Goal: Find specific page/section: Find specific page/section

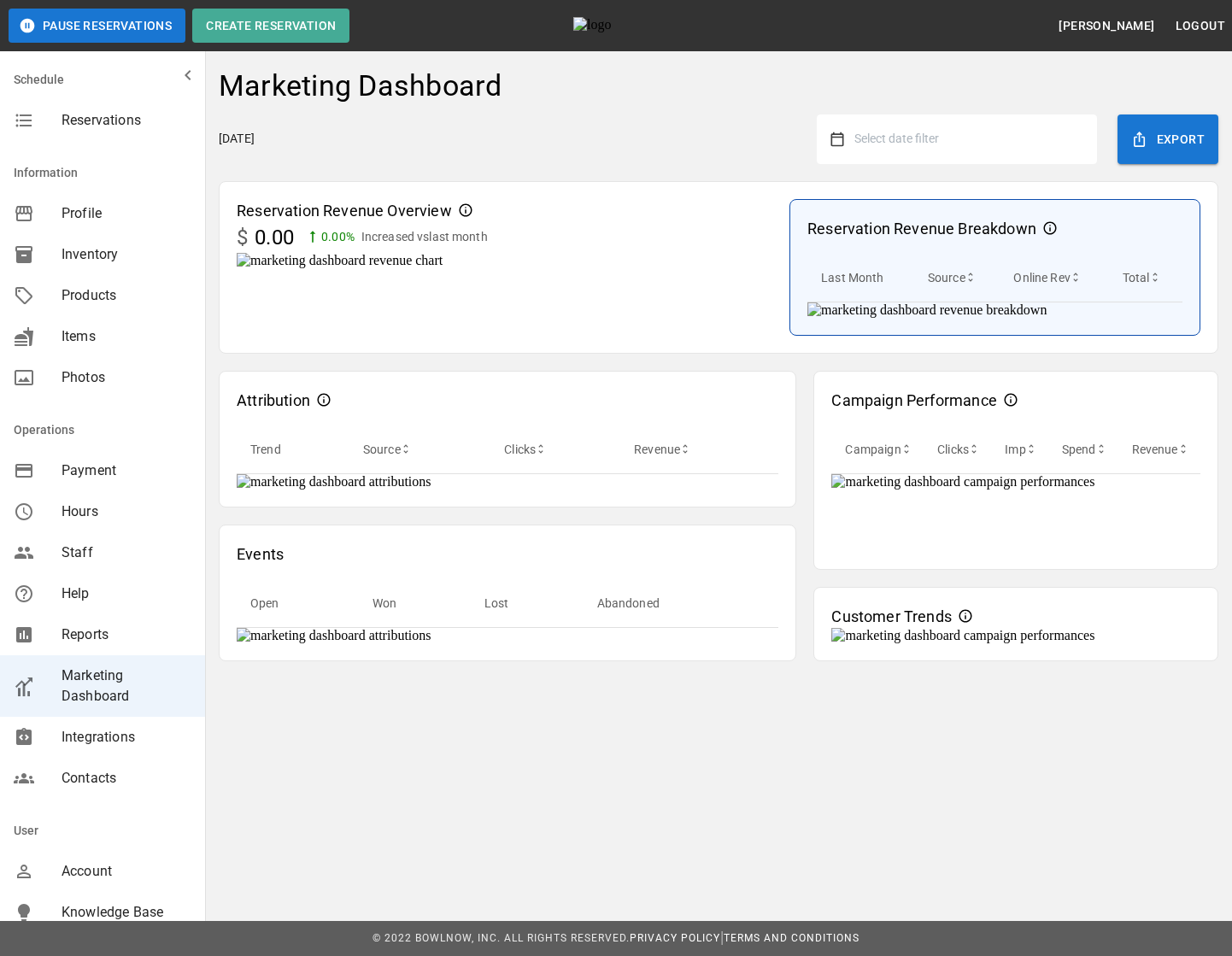
click at [813, 567] on div "Campaign Performance Campaign Clicks Imp Spend Revenue Customer Trends" at bounding box center [1015, 508] width 404 height 308
click at [745, 593] on div "Attribution Trend Source Clicks Revenue Events Open Won Lost Abandoned Campaign…" at bounding box center [718, 508] width 999 height 308
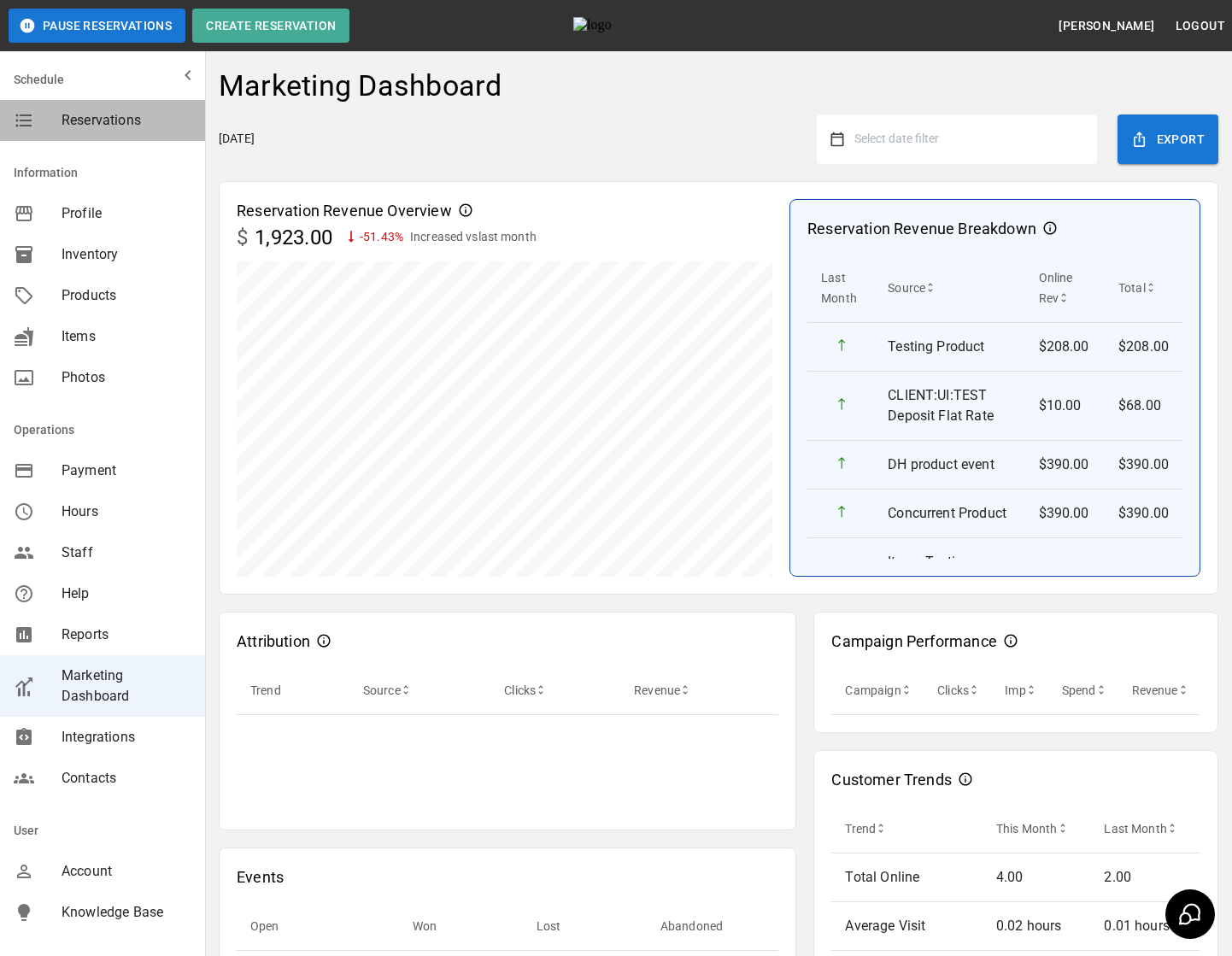
click at [106, 127] on span "Reservations" at bounding box center [126, 120] width 130 height 21
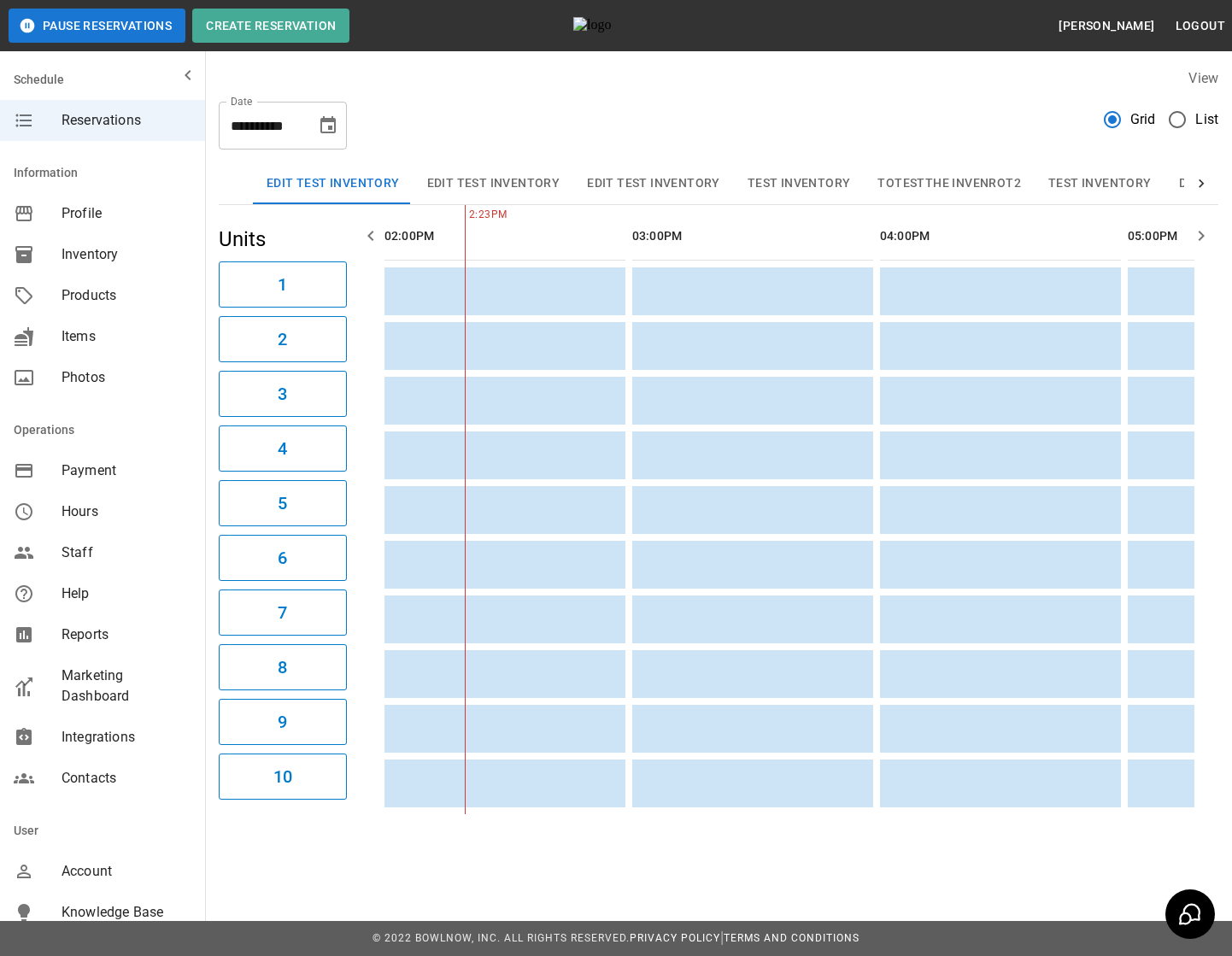
scroll to position [69, 0]
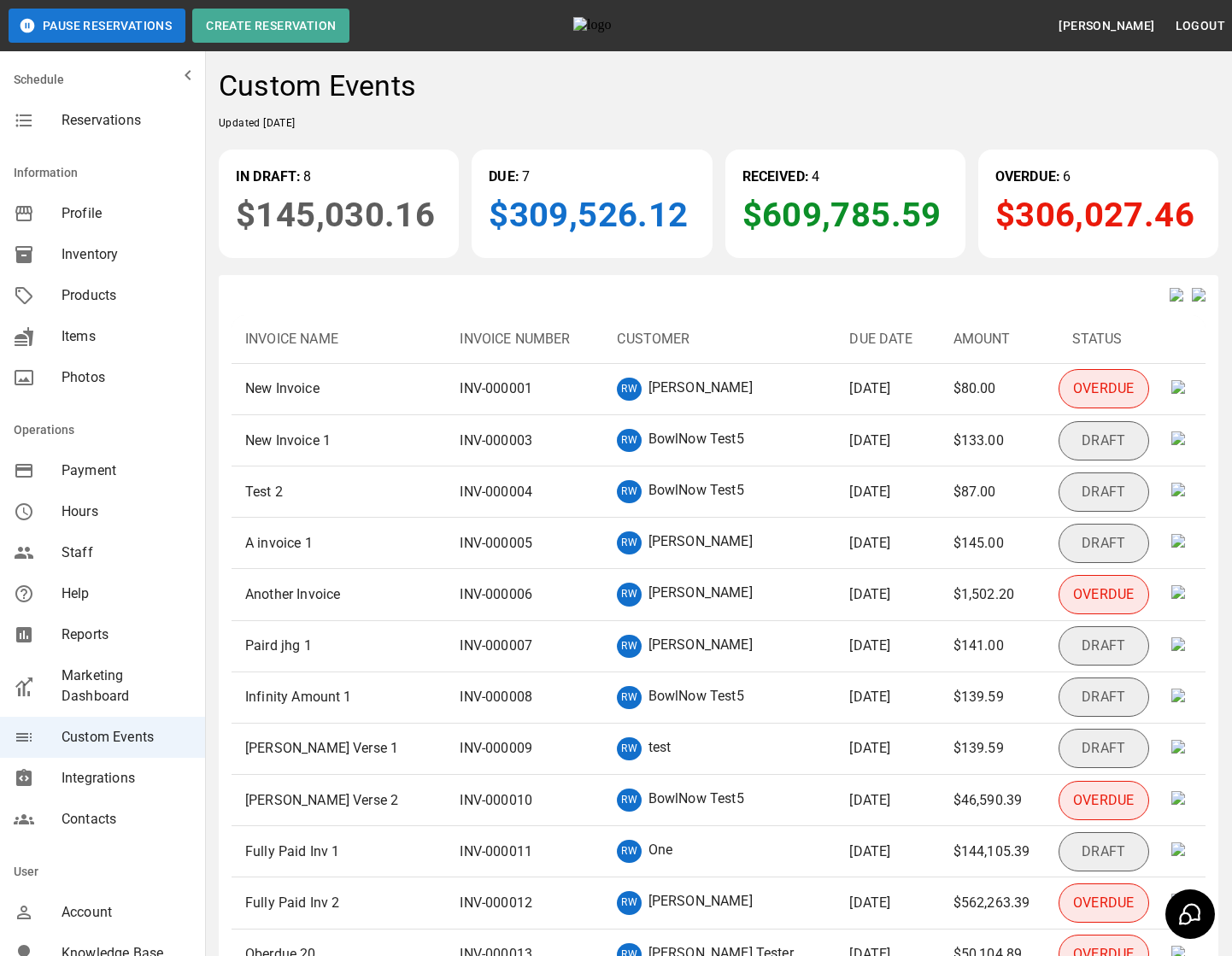
click at [125, 117] on span "Reservations" at bounding box center [126, 120] width 130 height 21
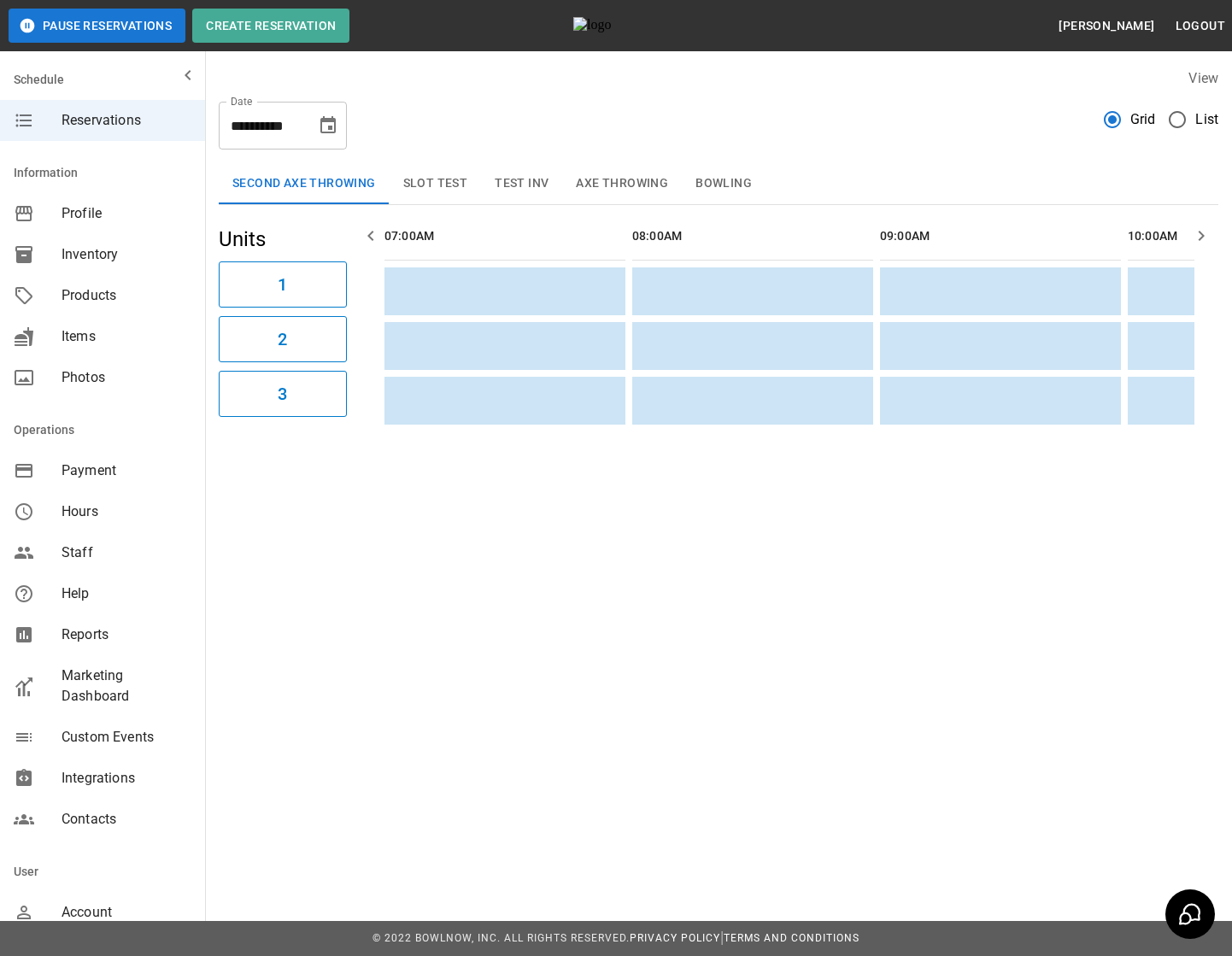
scroll to position [0, 1734]
